Goal: Task Accomplishment & Management: Use online tool/utility

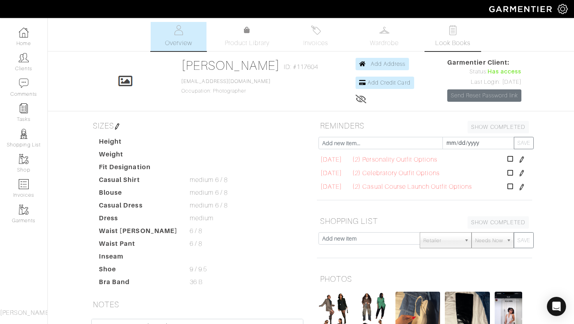
click at [448, 36] on link "Look Books" at bounding box center [453, 36] width 56 height 29
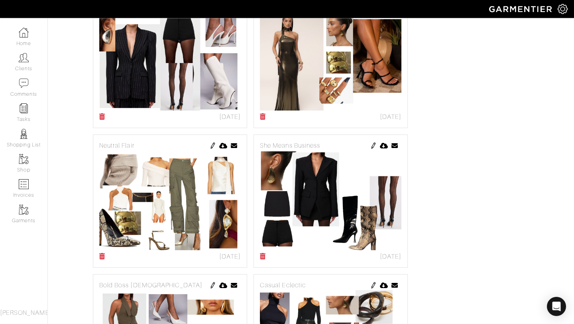
scroll to position [590, 0]
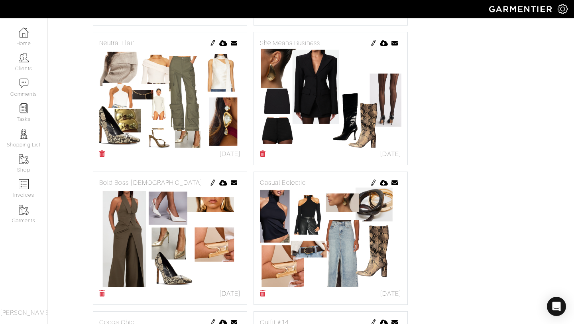
click at [213, 41] on img at bounding box center [213, 43] width 6 height 6
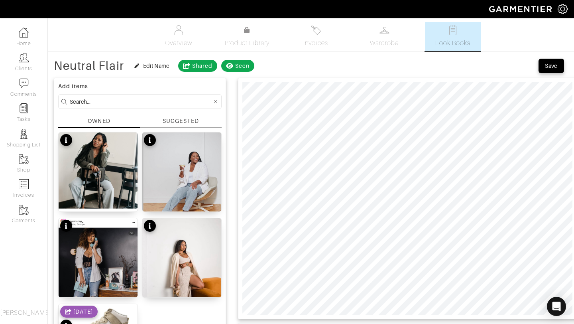
click at [162, 124] on div "SUGGESTED" at bounding box center [181, 122] width 82 height 11
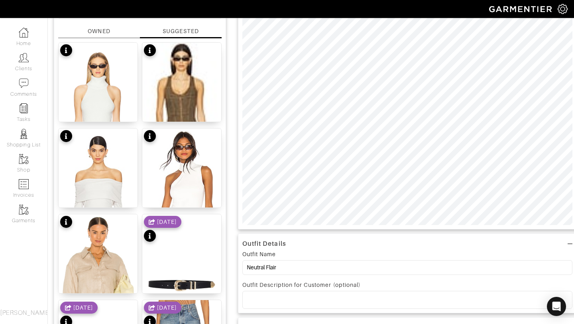
scroll to position [236, 0]
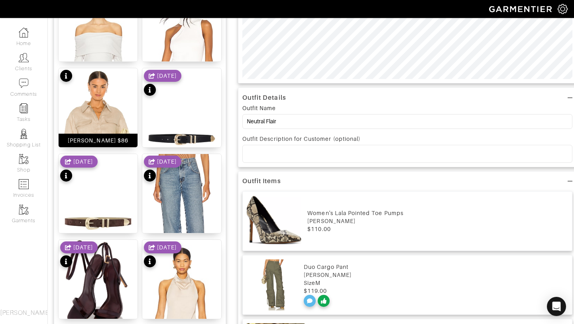
click at [106, 117] on img at bounding box center [98, 135] width 79 height 135
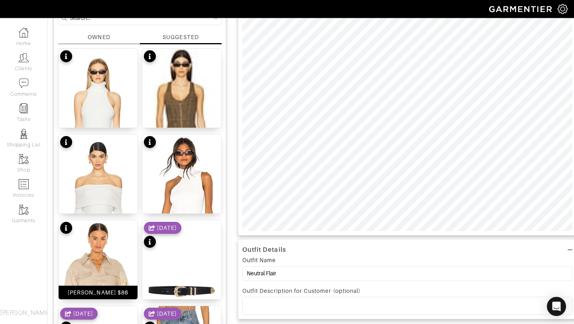
scroll to position [30, 0]
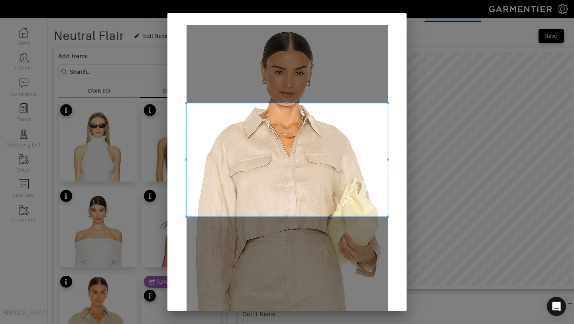
click at [312, 160] on span at bounding box center [287, 159] width 201 height 113
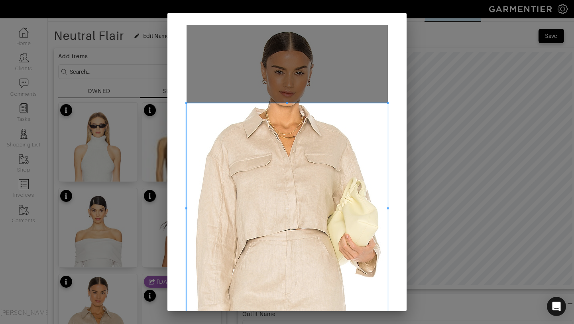
click at [281, 313] on div "Crop" at bounding box center [287, 162] width 574 height 324
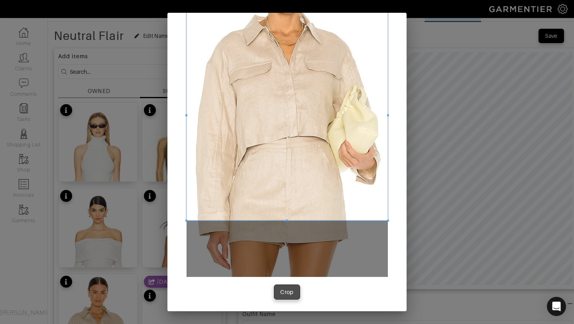
click at [289, 289] on div "Crop" at bounding box center [287, 292] width 14 height 8
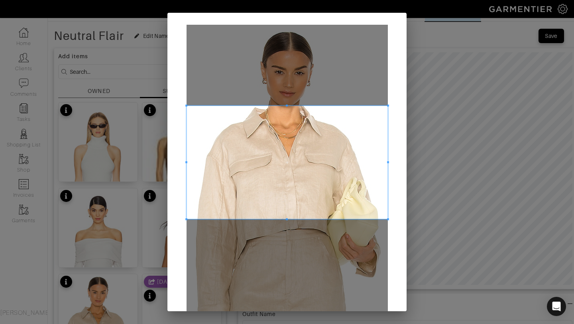
click at [307, 159] on span at bounding box center [287, 162] width 201 height 113
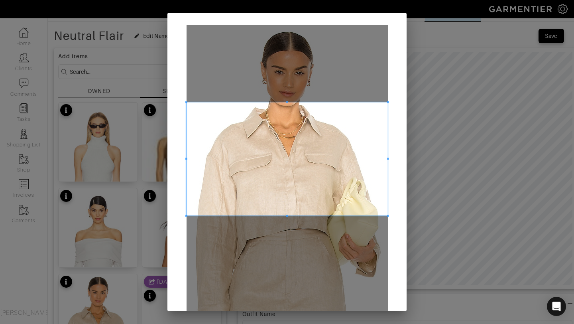
click at [287, 214] on span at bounding box center [287, 158] width 201 height 113
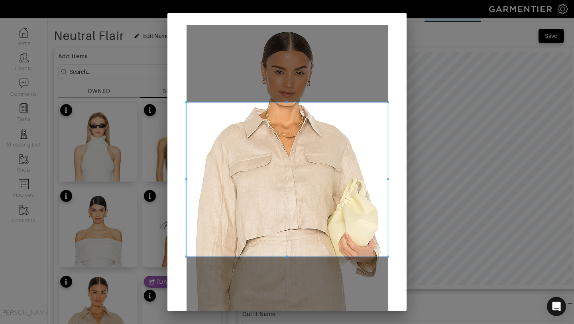
click at [286, 256] on span at bounding box center [287, 257] width 2 height 2
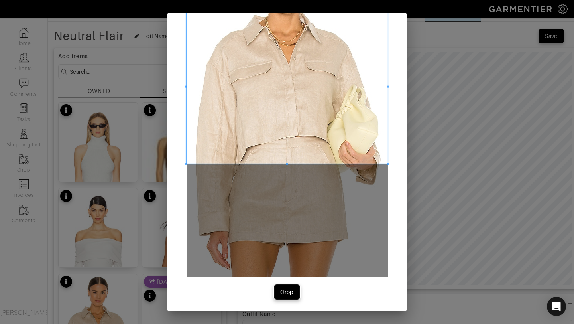
click at [295, 289] on button "Crop" at bounding box center [287, 292] width 26 height 14
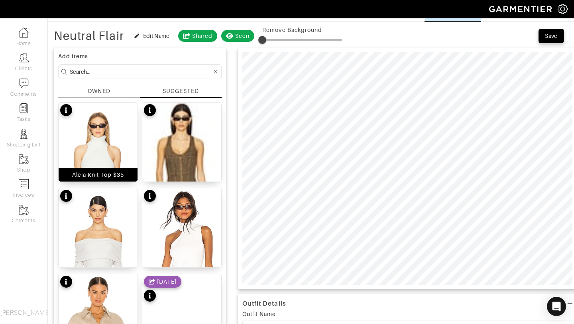
click at [98, 124] on img at bounding box center [98, 169] width 79 height 135
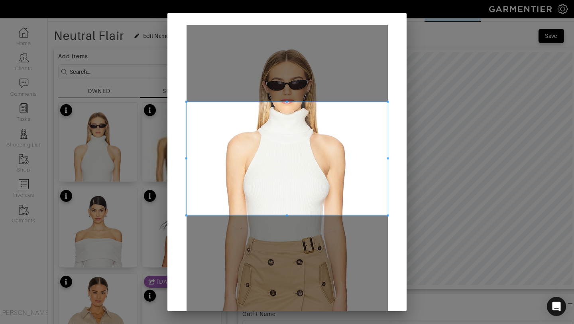
click at [323, 143] on span at bounding box center [287, 158] width 201 height 113
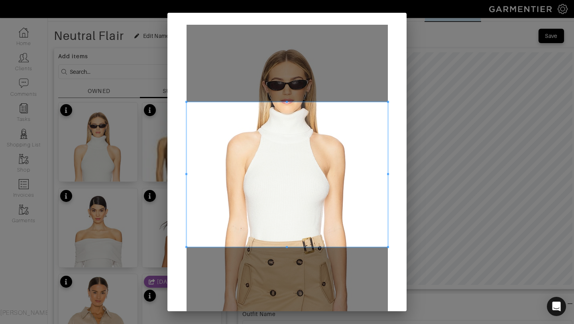
click at [287, 247] on span at bounding box center [287, 247] width 2 height 2
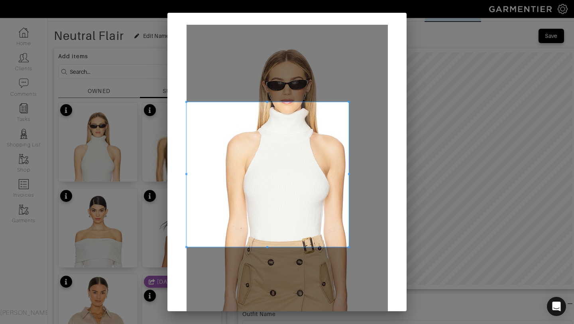
click at [348, 172] on div at bounding box center [268, 174] width 163 height 145
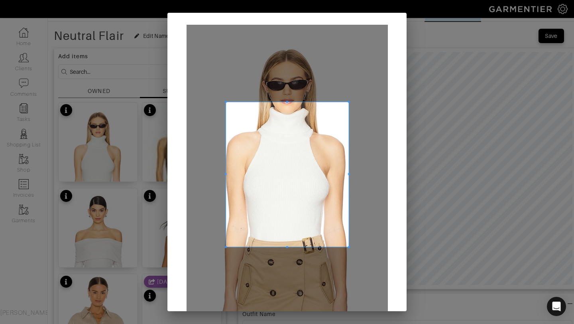
click at [225, 171] on span at bounding box center [225, 174] width 2 height 145
click at [287, 238] on span at bounding box center [287, 239] width 2 height 2
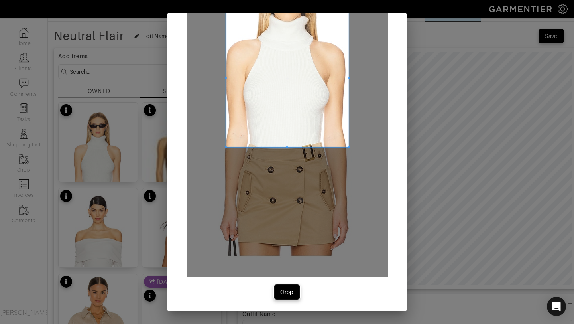
click at [286, 291] on div "Crop" at bounding box center [287, 292] width 14 height 8
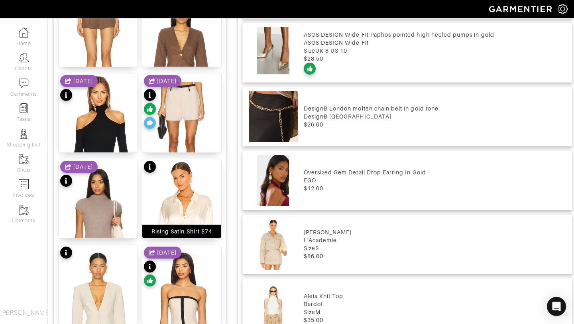
click at [189, 185] on img at bounding box center [181, 225] width 79 height 132
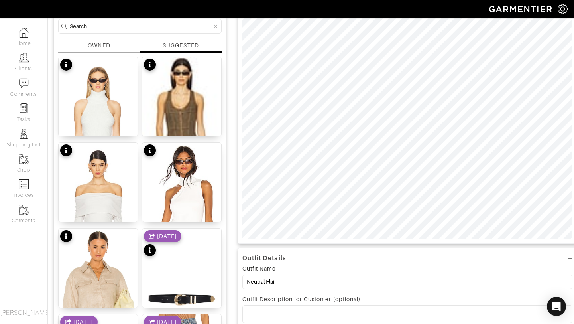
scroll to position [25, 0]
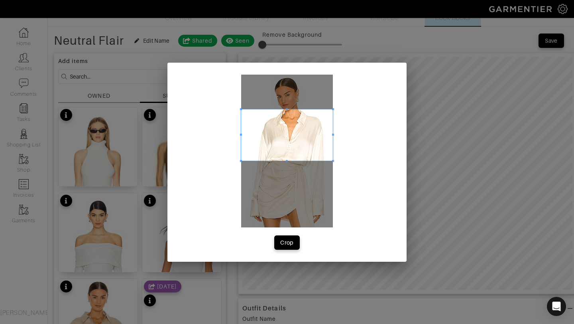
click at [297, 125] on span at bounding box center [287, 134] width 92 height 51
click at [287, 172] on span at bounding box center [287, 172] width 2 height 2
click at [289, 237] on button "Crop" at bounding box center [287, 242] width 26 height 14
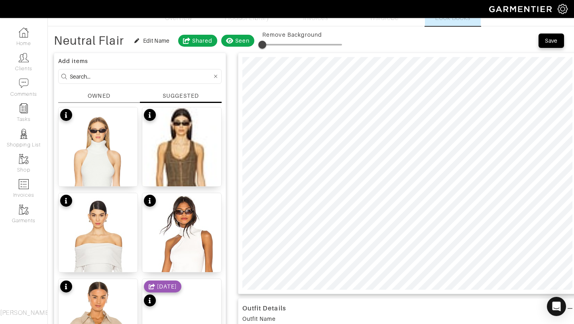
type input "21"
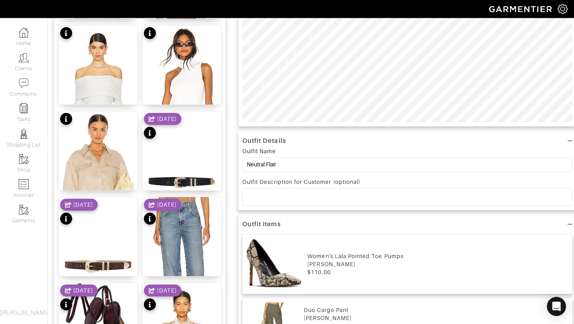
scroll to position [55, 0]
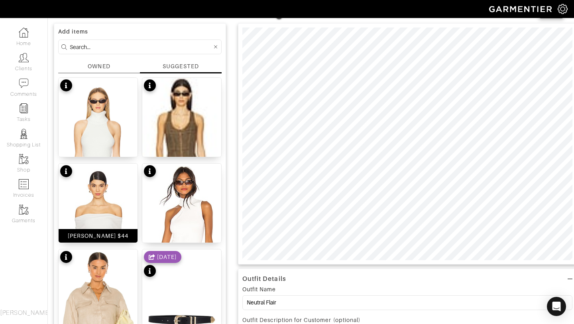
click at [111, 197] on img at bounding box center [98, 229] width 79 height 132
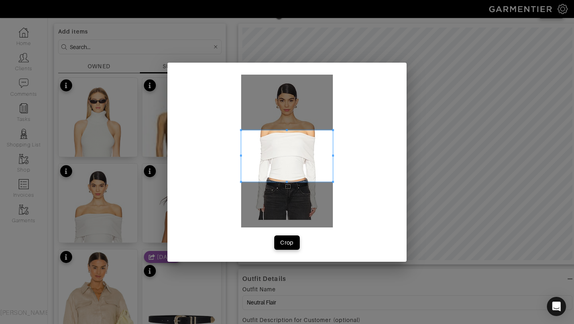
click at [307, 150] on span at bounding box center [287, 155] width 92 height 51
click at [329, 181] on span at bounding box center [330, 182] width 2 height 2
click at [288, 240] on div "Crop" at bounding box center [287, 242] width 14 height 8
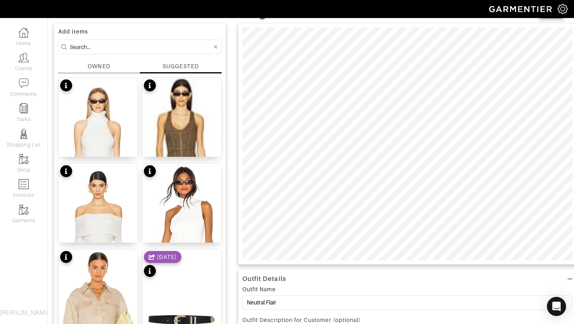
click at [183, 65] on div "SUGGESTED" at bounding box center [181, 66] width 36 height 8
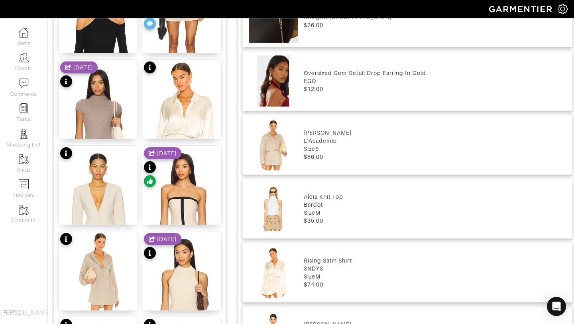
scroll to position [980, 0]
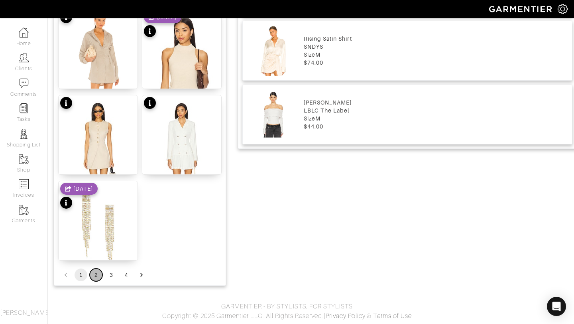
click at [96, 276] on button "2" at bounding box center [96, 274] width 13 height 13
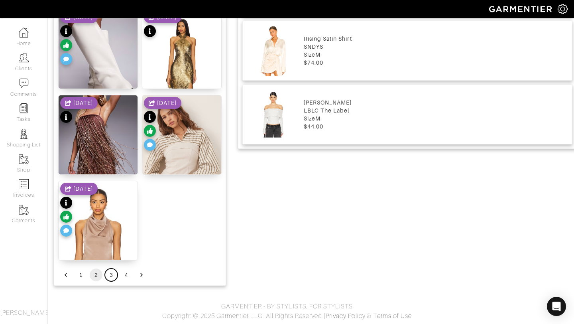
click at [112, 274] on button "3" at bounding box center [111, 274] width 13 height 13
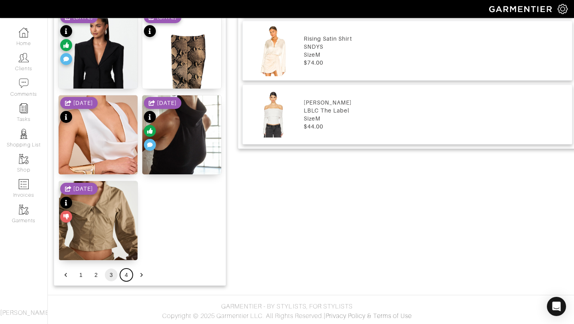
click at [129, 271] on button "4" at bounding box center [126, 274] width 13 height 13
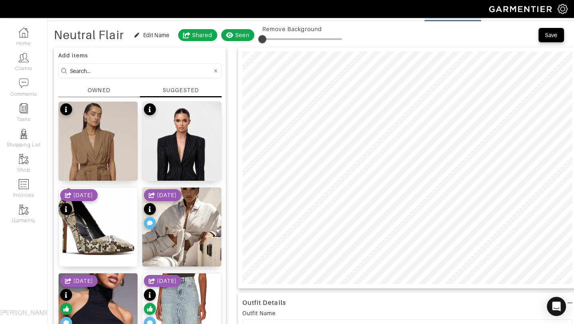
scroll to position [22, 0]
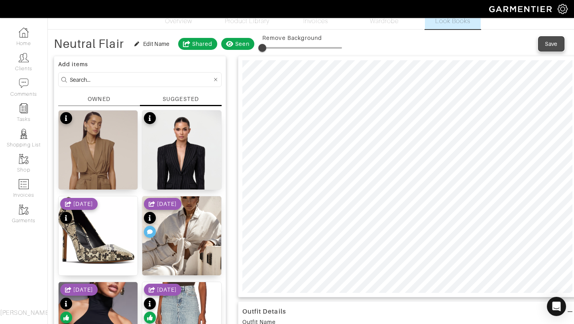
click at [551, 46] on div "Save" at bounding box center [551, 44] width 13 height 8
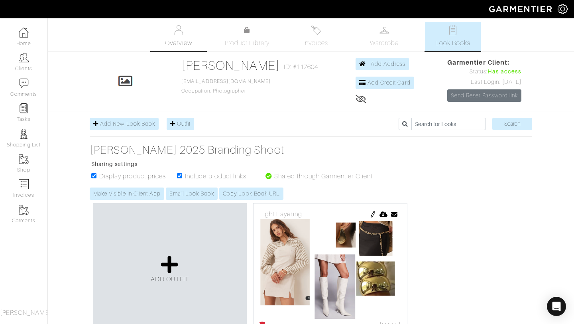
click at [177, 39] on span "Overview" at bounding box center [178, 43] width 27 height 10
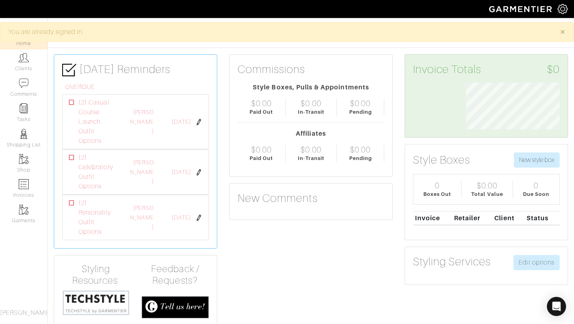
scroll to position [47, 106]
click at [27, 65] on link "Clients" at bounding box center [23, 61] width 47 height 25
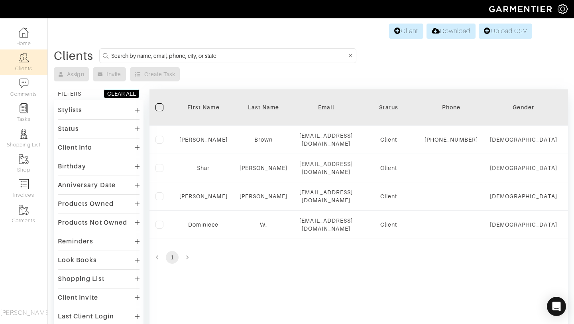
click at [75, 149] on div "Client Info" at bounding box center [75, 148] width 35 height 8
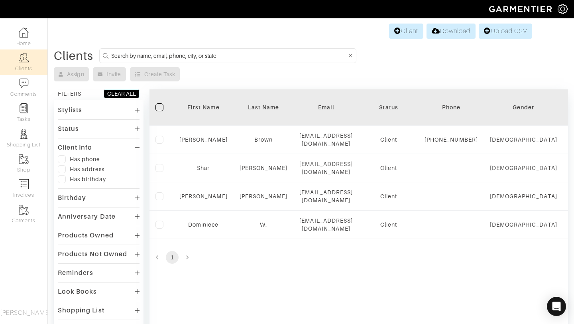
click at [75, 149] on div "Client Info" at bounding box center [75, 148] width 35 height 8
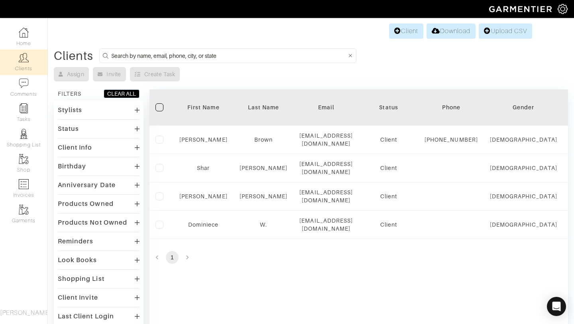
click at [75, 110] on div "Stylists" at bounding box center [70, 110] width 24 height 8
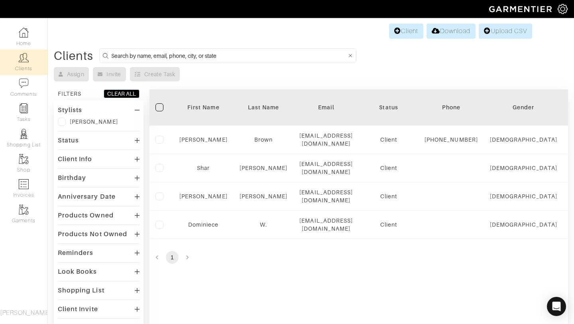
click at [75, 110] on div "Stylists" at bounding box center [70, 110] width 24 height 8
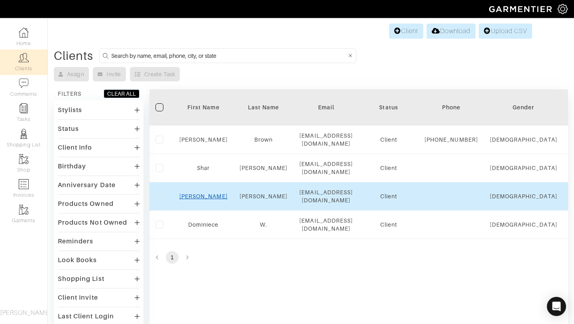
click at [204, 199] on link "Ashley" at bounding box center [203, 196] width 48 height 6
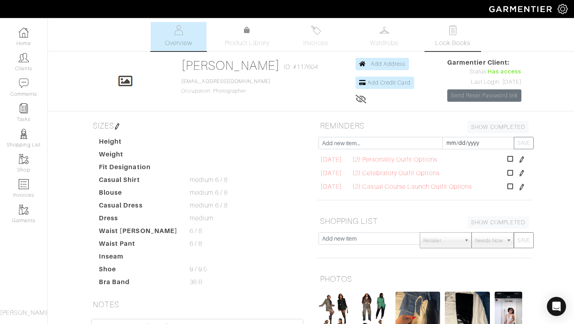
click at [456, 33] on img at bounding box center [453, 30] width 10 height 10
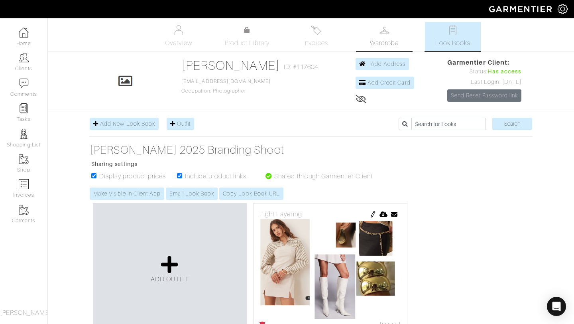
click at [375, 41] on span "Wardrobe" at bounding box center [384, 43] width 29 height 10
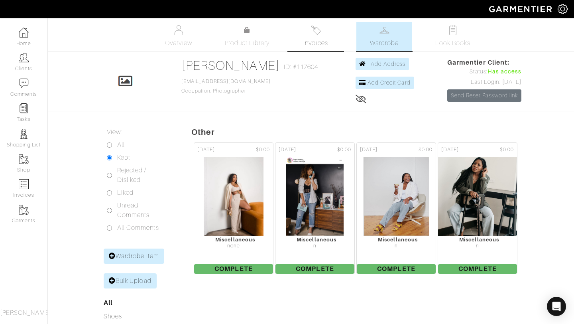
click at [317, 37] on link "Invoices" at bounding box center [316, 36] width 56 height 29
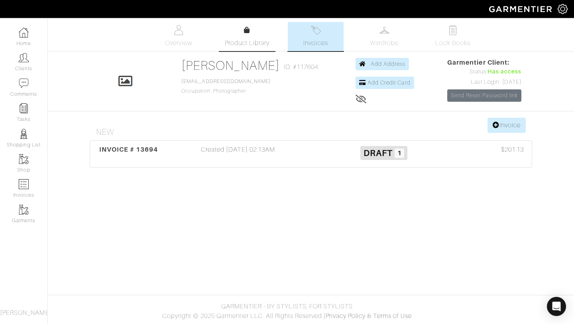
click at [266, 43] on span "Product Library" at bounding box center [247, 43] width 45 height 10
